Goal: Task Accomplishment & Management: Manage account settings

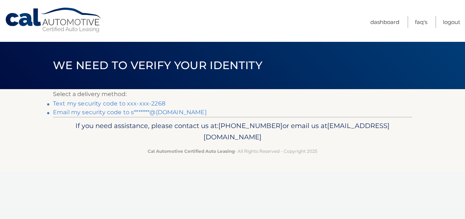
click at [97, 103] on link "Text my security code to xxx-xxx-2268" at bounding box center [109, 103] width 113 height 7
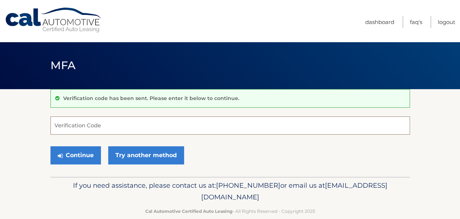
click at [76, 127] on input "Verification Code" at bounding box center [229, 125] width 359 height 18
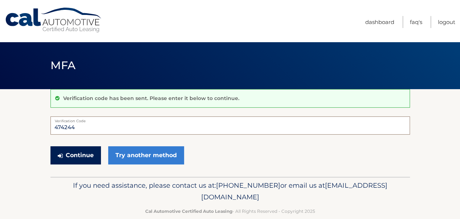
type input "474244"
click at [76, 154] on button "Continue" at bounding box center [75, 155] width 50 height 18
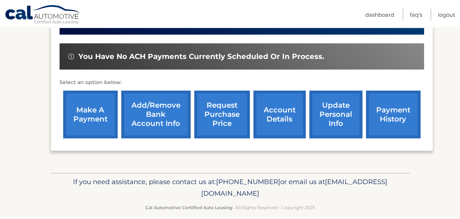
scroll to position [213, 0]
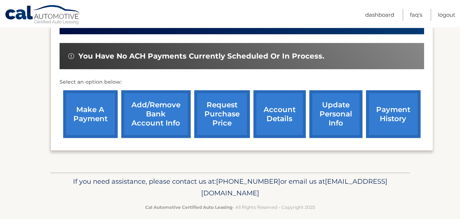
click at [281, 117] on link "account details" at bounding box center [279, 114] width 52 height 48
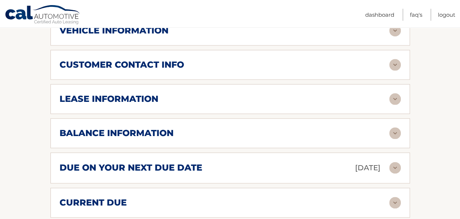
scroll to position [376, 0]
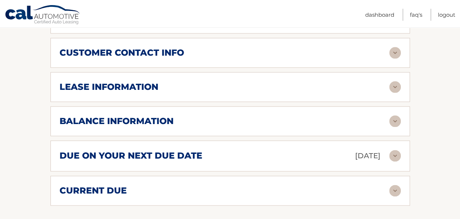
click at [268, 159] on div "due on your next due date [DATE]" at bounding box center [225, 155] width 330 height 13
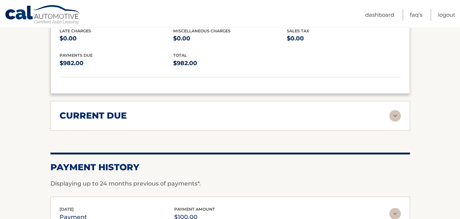
scroll to position [524, 0]
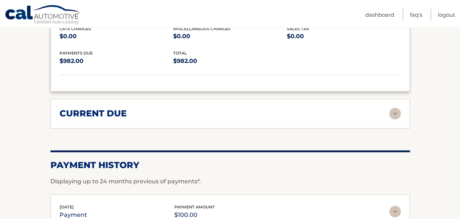
click at [393, 110] on img at bounding box center [395, 113] width 12 height 12
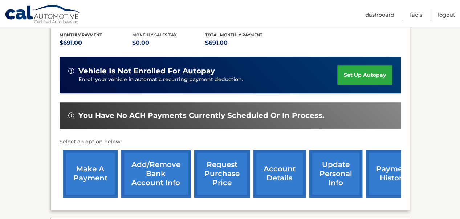
scroll to position [164, 0]
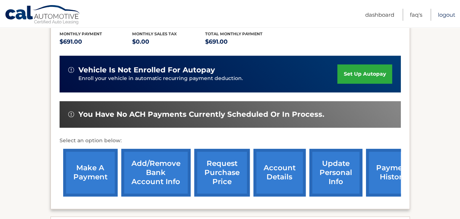
click at [445, 12] on link "Logout" at bounding box center [446, 15] width 17 height 12
